Goal: Information Seeking & Learning: Compare options

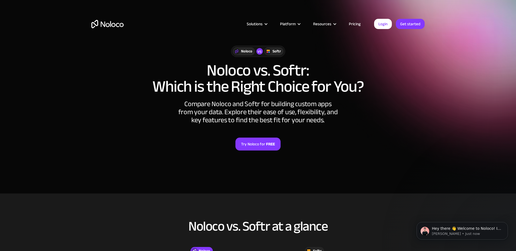
click at [353, 27] on link "Pricing" at bounding box center [354, 23] width 25 height 7
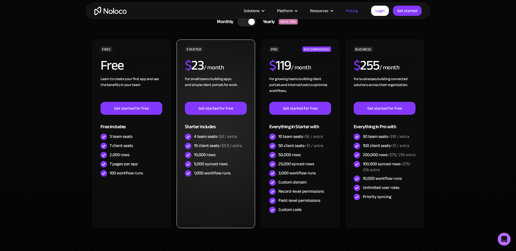
scroll to position [159, 0]
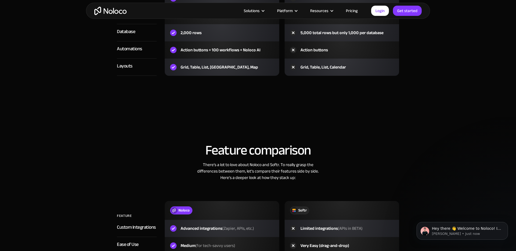
scroll to position [680, 0]
